Goal: Information Seeking & Learning: Learn about a topic

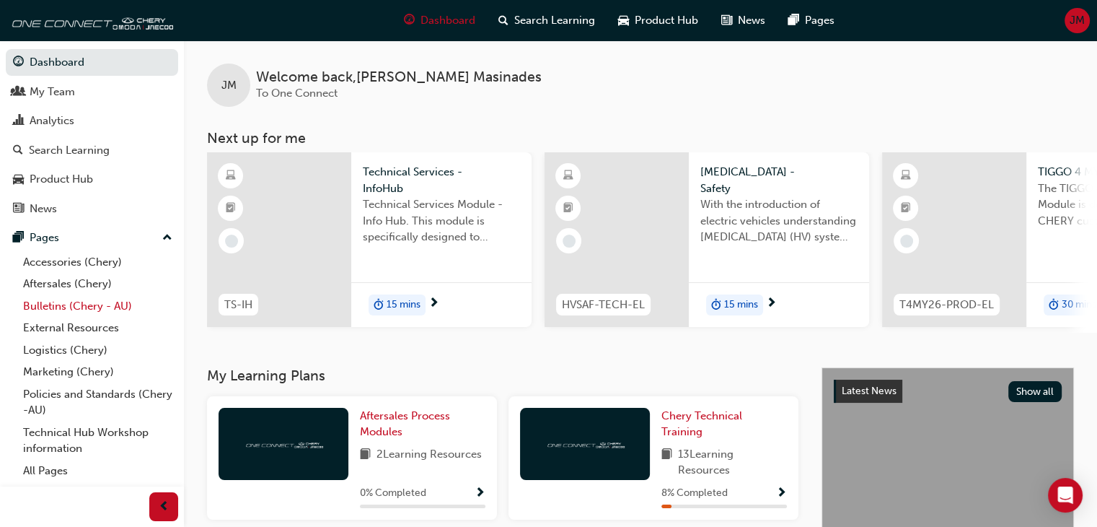
click at [92, 312] on link "Bulletins (Chery - AU)" at bounding box center [97, 306] width 161 height 22
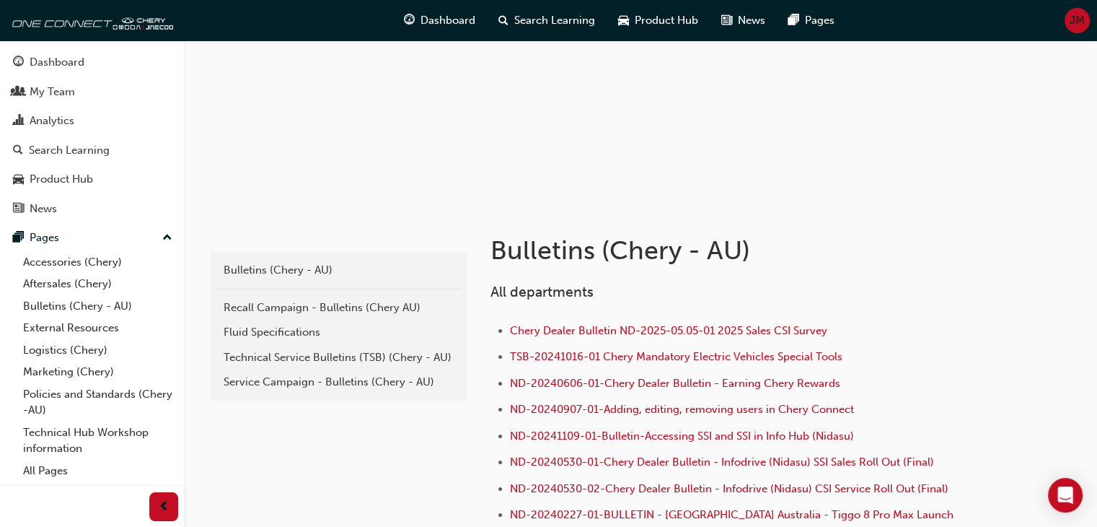
scroll to position [124, 0]
click at [270, 349] on div "Technical Service Bulletins (TSB) (Chery - AU)" at bounding box center [339, 356] width 231 height 17
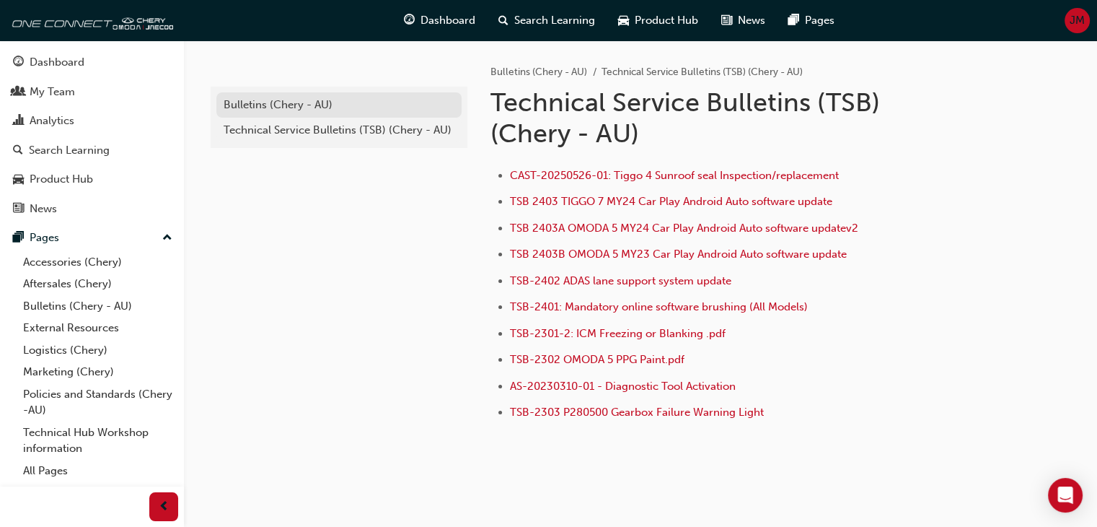
click at [406, 105] on div "Bulletins (Chery - AU)" at bounding box center [339, 105] width 231 height 17
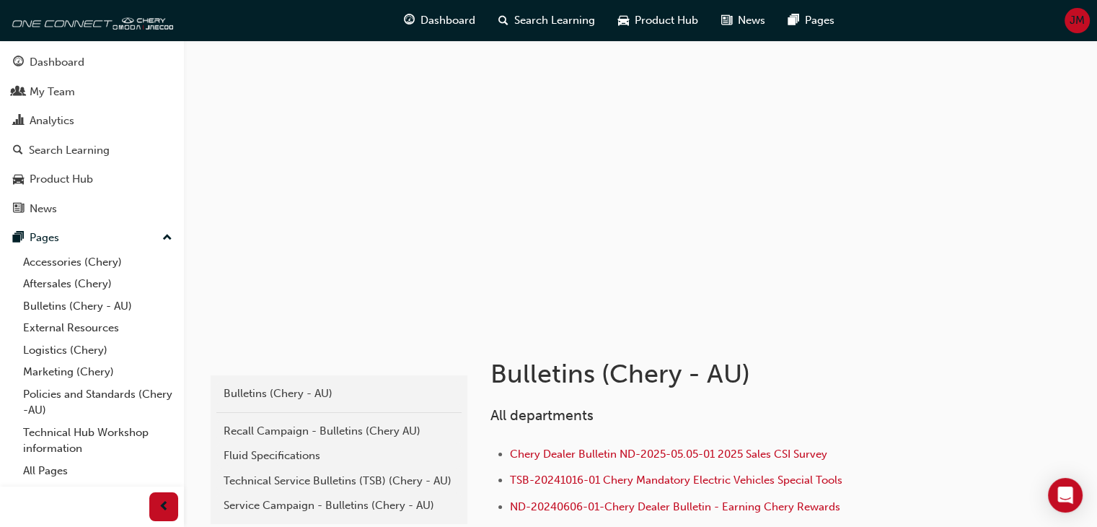
scroll to position [75, 0]
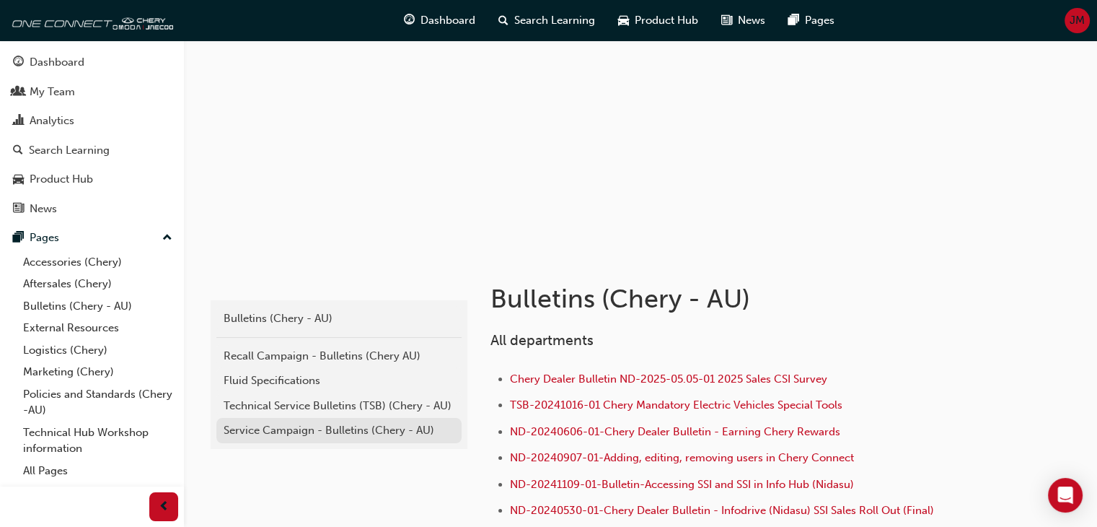
click at [406, 422] on div "Service Campaign - Bulletins (Chery - AU)" at bounding box center [339, 430] width 231 height 17
